Goal: Information Seeking & Learning: Learn about a topic

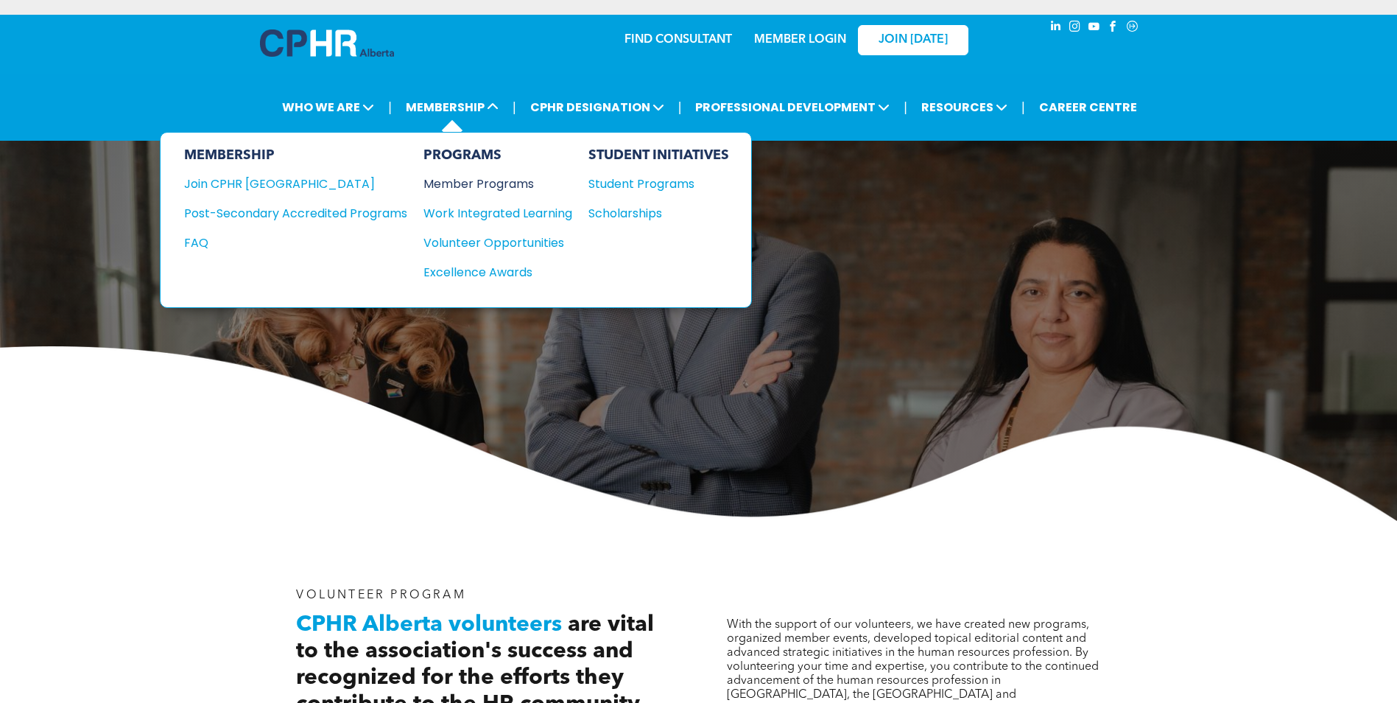
click at [452, 183] on div "Member Programs" at bounding box center [491, 184] width 134 height 18
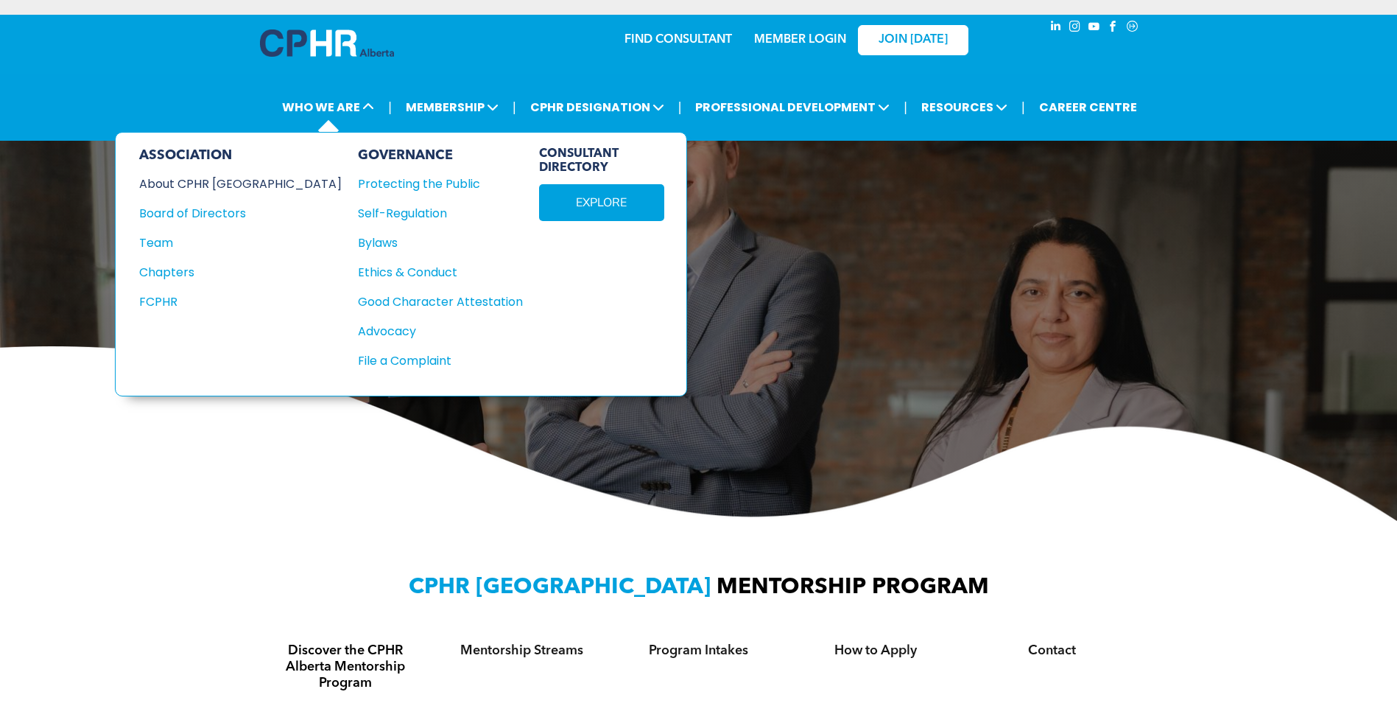
click at [197, 183] on div "About CPHR [GEOGRAPHIC_DATA]" at bounding box center [230, 184] width 183 height 18
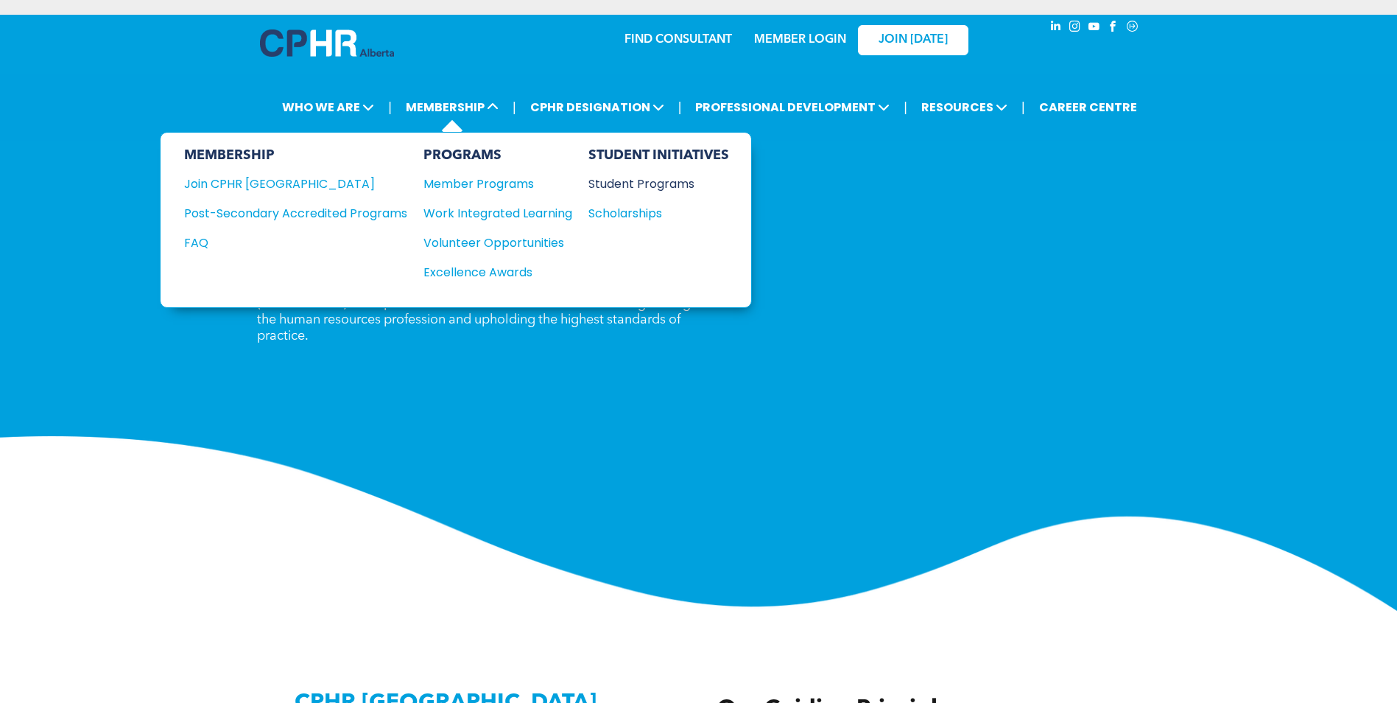
click at [661, 186] on div "Student Programs" at bounding box center [652, 184] width 127 height 18
